Goal: Download file/media

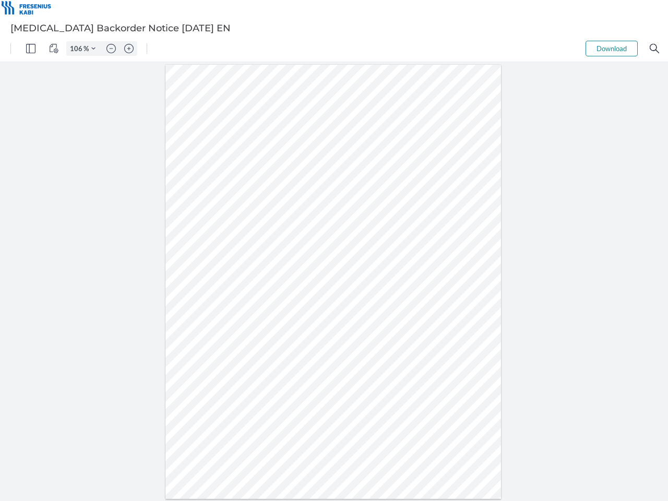
click at [31, 49] on img "Panel" at bounding box center [30, 48] width 9 height 9
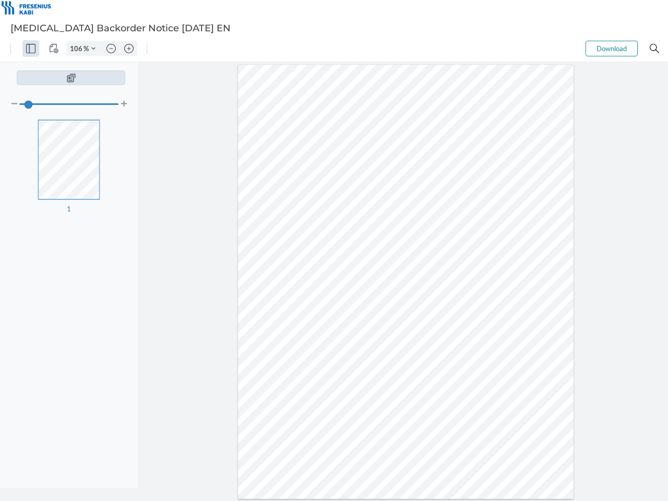
click at [54, 49] on img "View Controls" at bounding box center [53, 48] width 9 height 9
click at [78, 49] on input "106" at bounding box center [75, 48] width 17 height 9
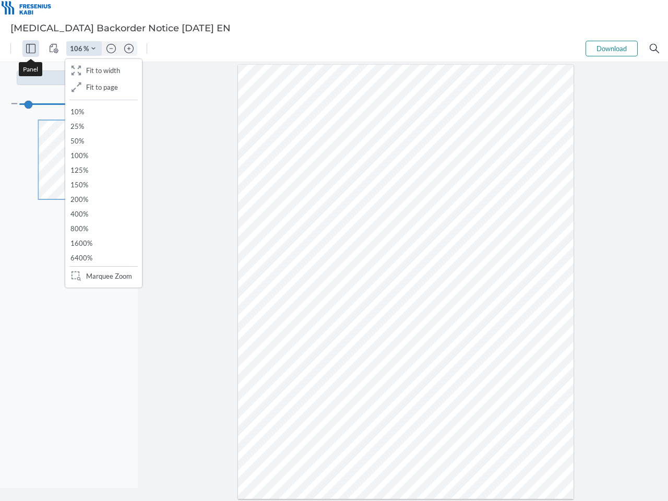
click at [93, 49] on img "Zoom Controls" at bounding box center [93, 48] width 4 height 4
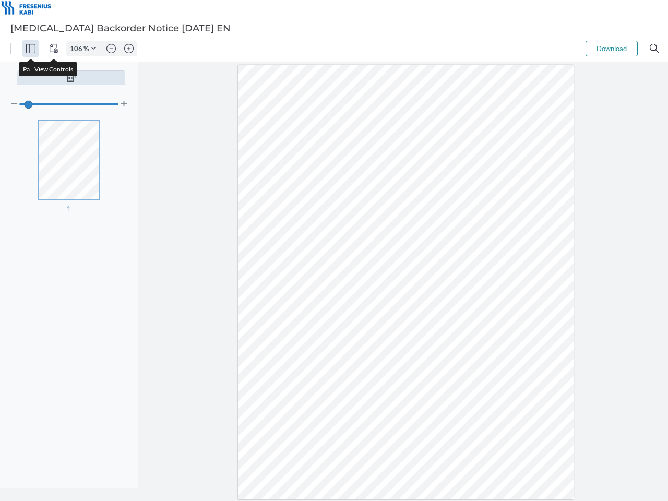
click at [111, 49] on img "Zoom out" at bounding box center [110, 48] width 9 height 9
click at [129, 49] on img "Zoom in" at bounding box center [128, 48] width 9 height 9
type input "106"
click at [612, 49] on button "Download" at bounding box center [612, 49] width 52 height 16
click at [654, 49] on img "Search" at bounding box center [654, 48] width 9 height 9
